Goal: Information Seeking & Learning: Learn about a topic

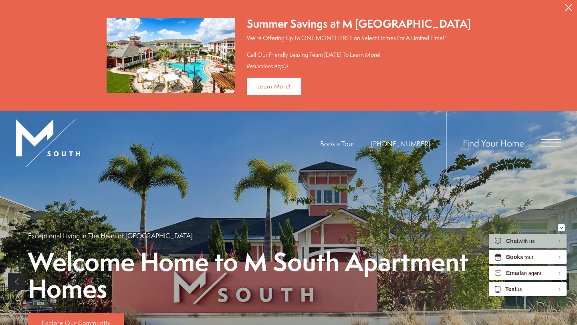
click at [550, 143] on span "Open Menu" at bounding box center [551, 142] width 20 height 7
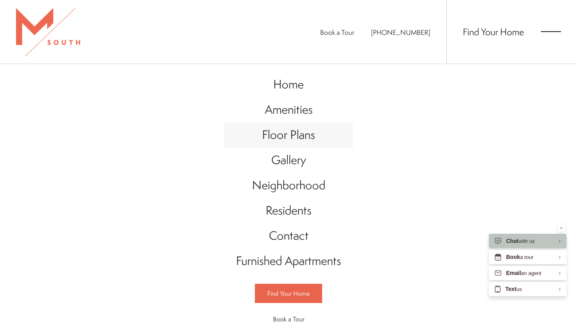
click at [278, 137] on span "Floor Plans" at bounding box center [288, 135] width 53 height 16
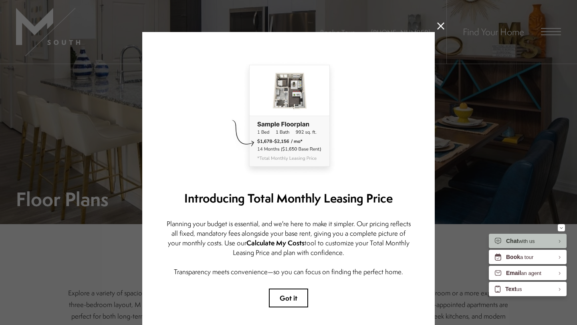
click at [441, 27] on icon at bounding box center [440, 25] width 7 height 7
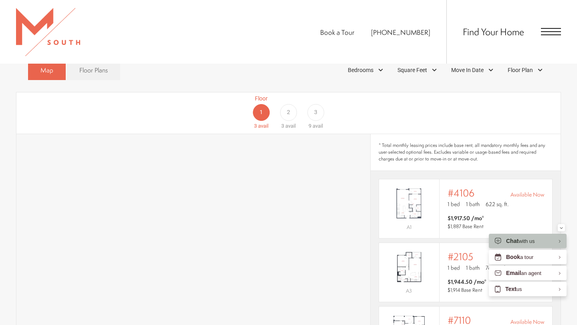
scroll to position [486, 0]
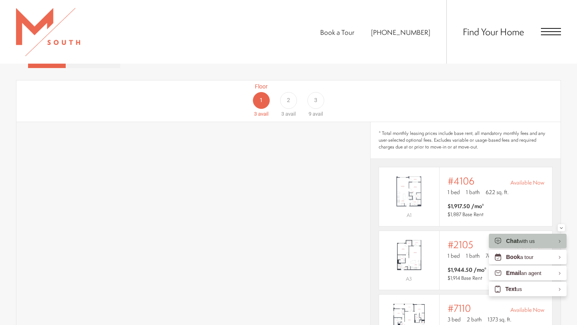
click at [312, 92] on div "3" at bounding box center [315, 100] width 17 height 17
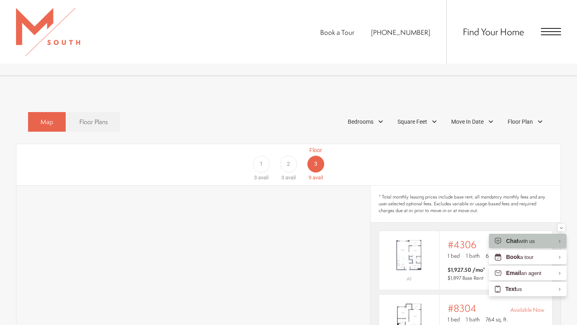
scroll to position [408, 0]
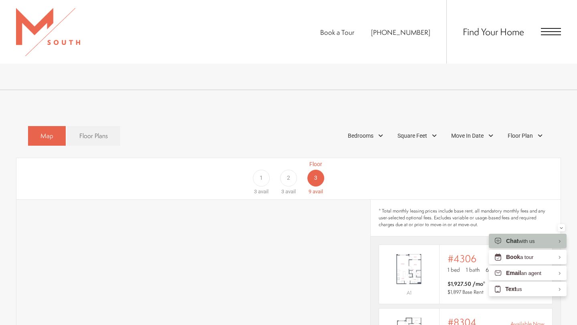
click at [291, 170] on div "2" at bounding box center [288, 178] width 17 height 17
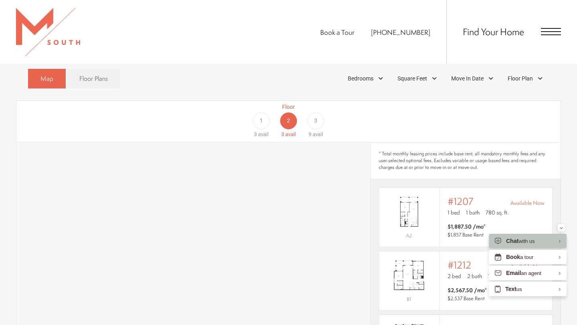
scroll to position [460, 0]
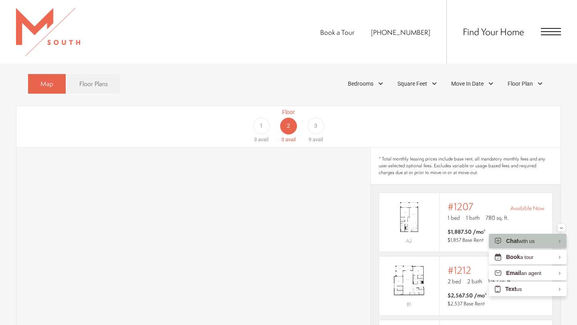
click at [320, 118] on div "3" at bounding box center [315, 126] width 17 height 17
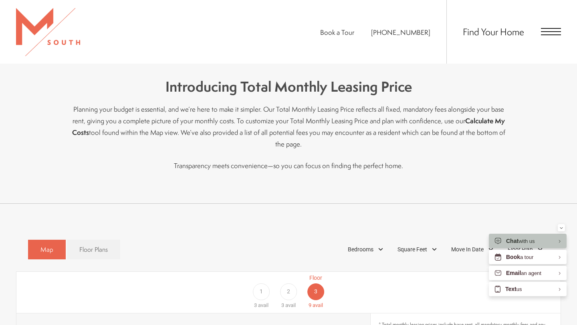
scroll to position [267, 0]
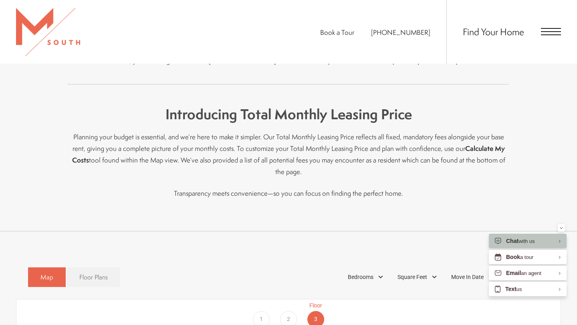
click at [102, 273] on span "Floor Plans" at bounding box center [93, 277] width 28 height 9
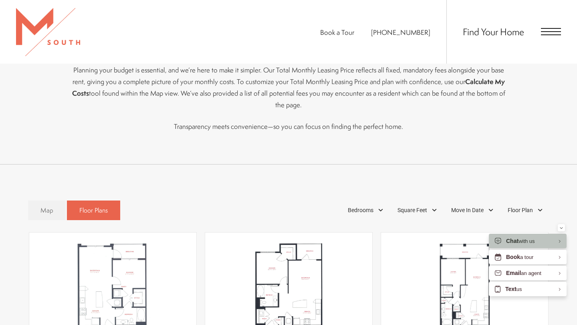
scroll to position [307, 0]
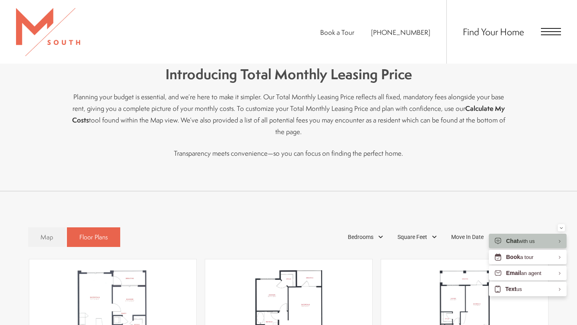
click at [557, 28] on span "Open Menu" at bounding box center [551, 28] width 20 height 1
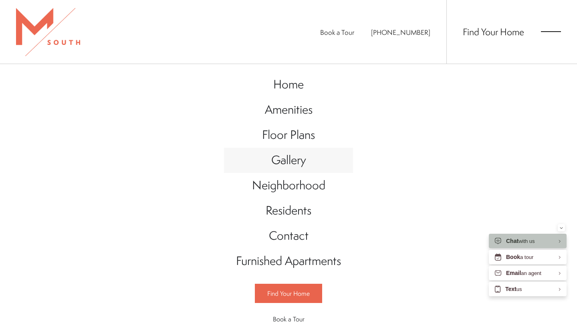
click at [295, 158] on span "Gallery" at bounding box center [288, 160] width 35 height 16
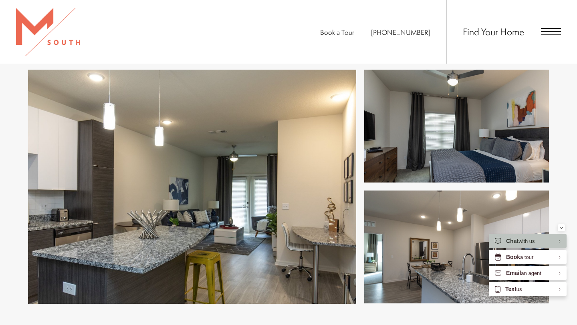
scroll to position [334, 0]
